Goal: Information Seeking & Learning: Understand process/instructions

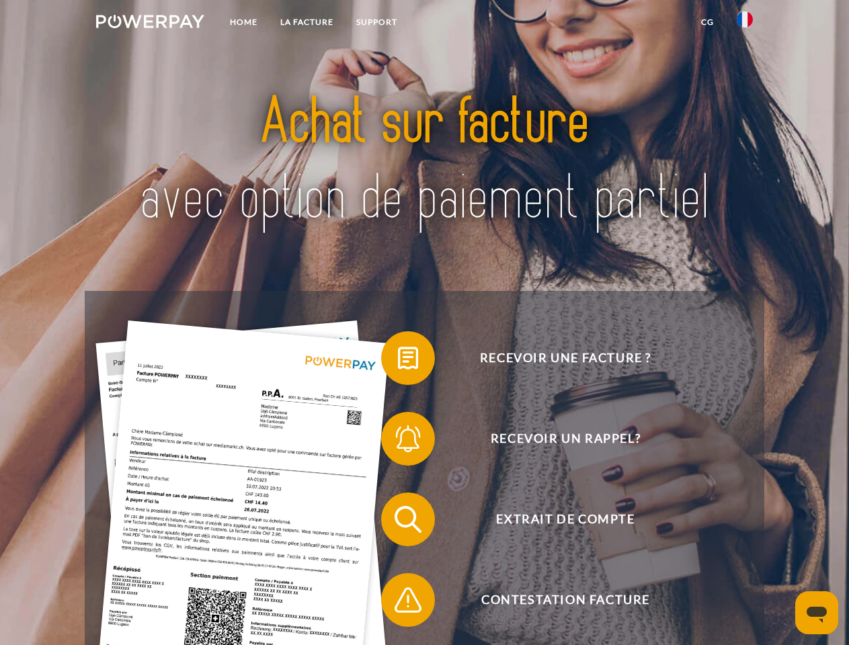
click at [150, 24] on img at bounding box center [150, 21] width 108 height 13
click at [745, 24] on img at bounding box center [744, 19] width 16 height 16
click at [707, 22] on link "CG" at bounding box center [707, 22] width 36 height 24
click at [398, 361] on span at bounding box center [387, 358] width 67 height 67
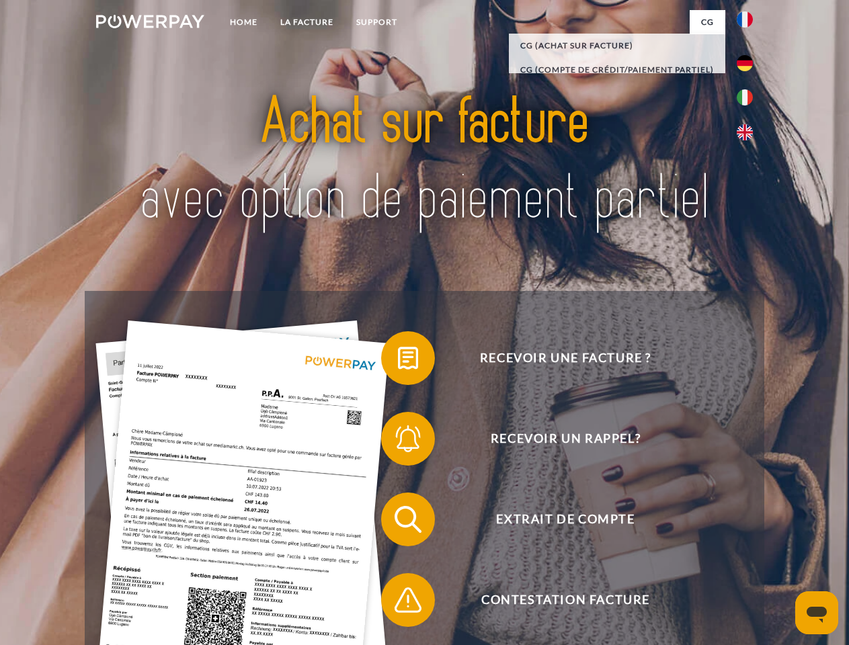
click at [398, 441] on span at bounding box center [387, 438] width 67 height 67
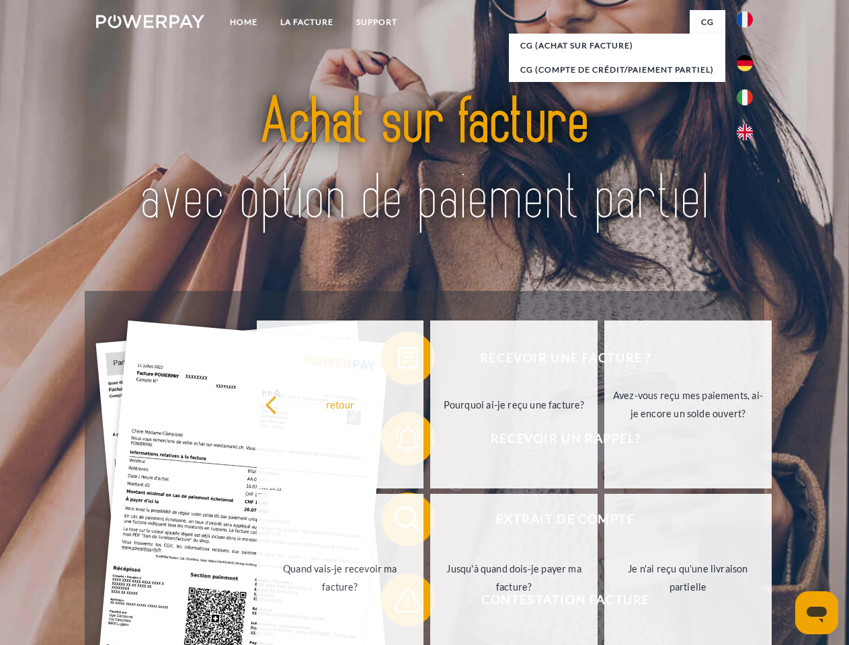
click at [430, 522] on link "Jusqu'à quand dois-je payer ma facture?" at bounding box center [513, 578] width 167 height 168
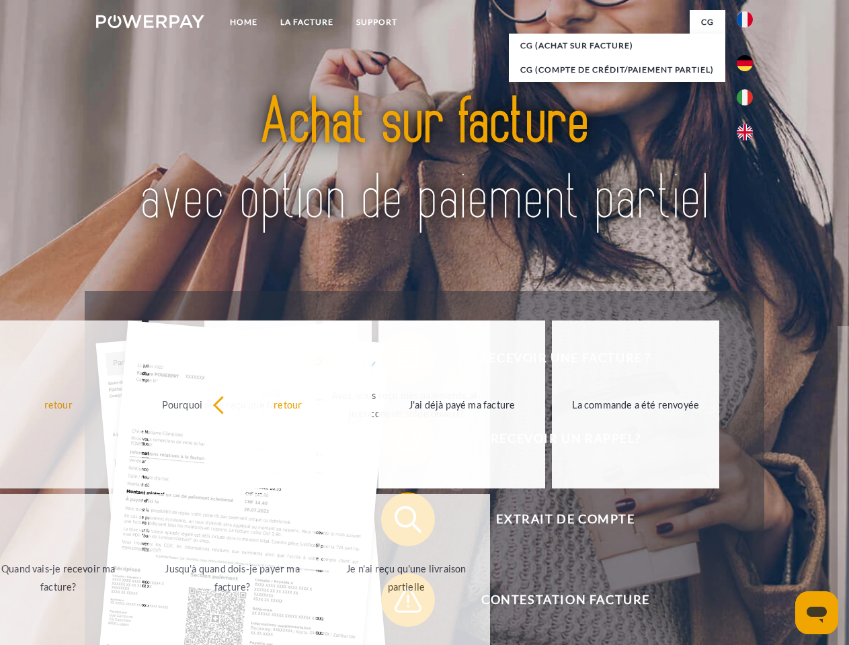
click at [398, 603] on span at bounding box center [387, 599] width 67 height 67
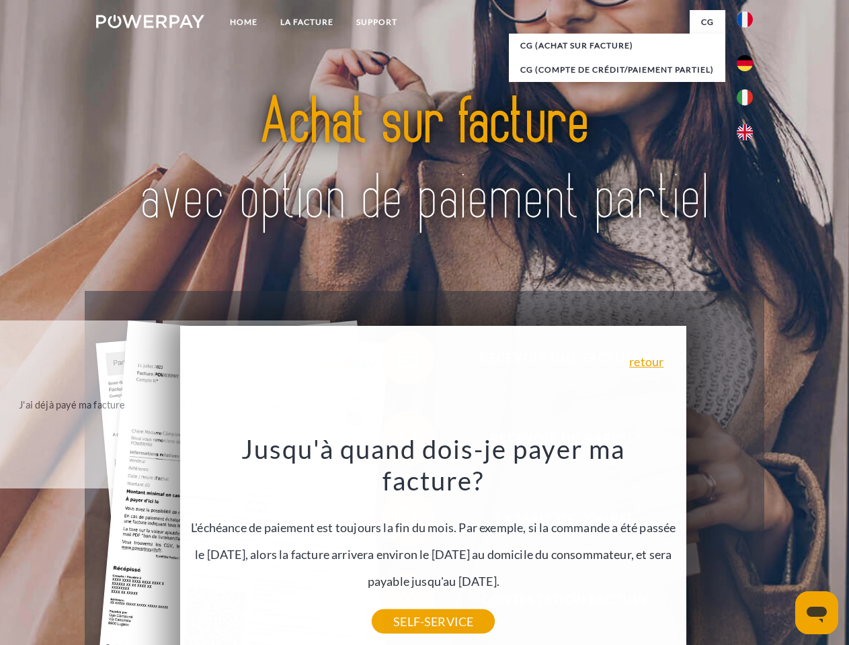
click at [816, 613] on icon "Ouvrir la fenêtre de messagerie" at bounding box center [816, 615] width 20 height 16
